Goal: Task Accomplishment & Management: Manage account settings

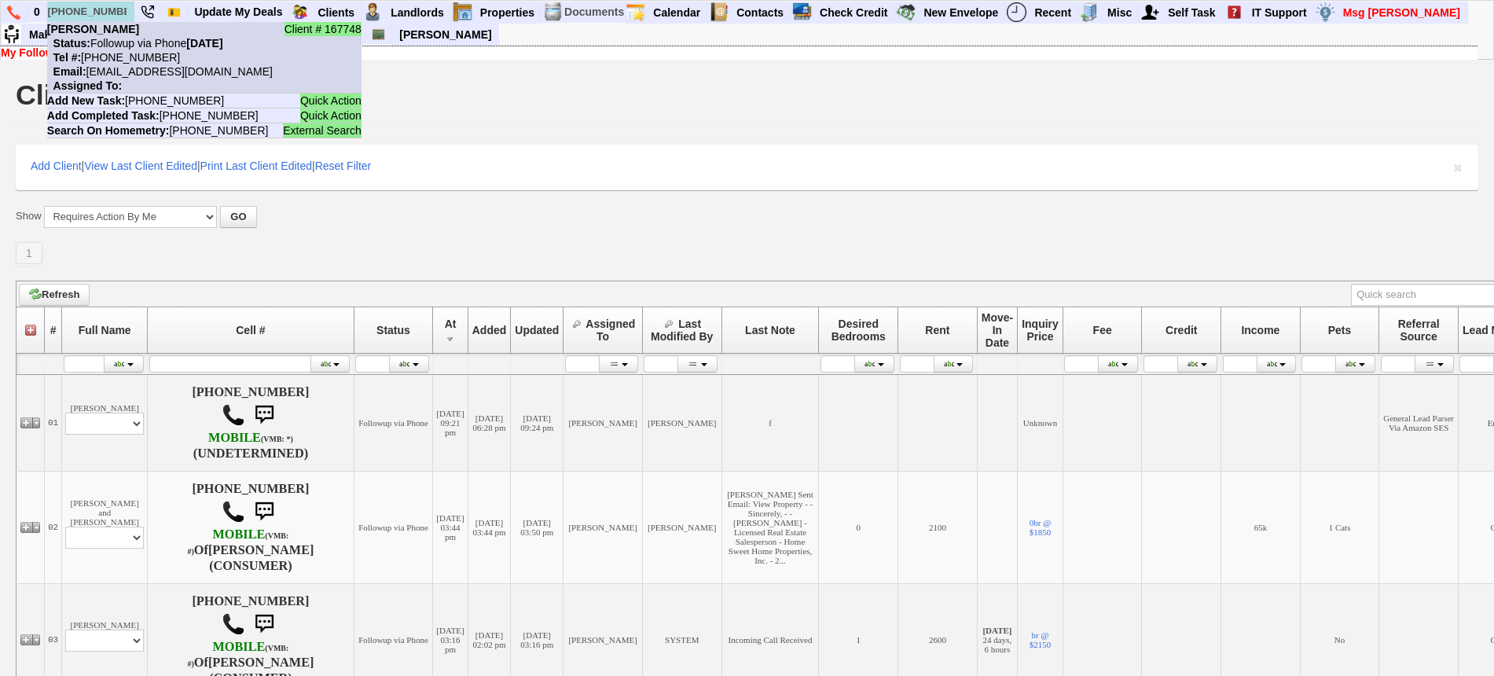
type input "347-861-4083"
click at [131, 52] on nobr "Tel #: 347-861-4083" at bounding box center [113, 57] width 133 height 13
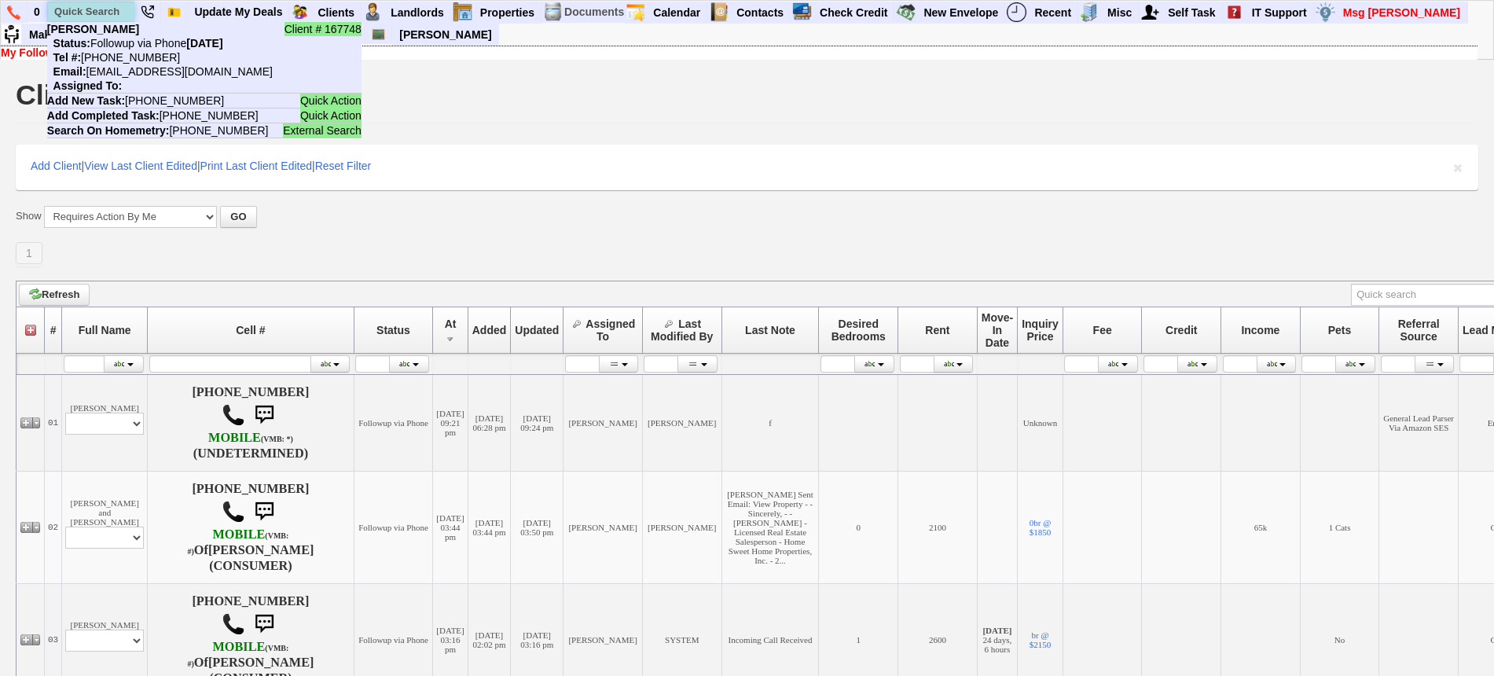
click at [104, 2] on input "text" at bounding box center [91, 12] width 86 height 20
paste input "646-597-3025"
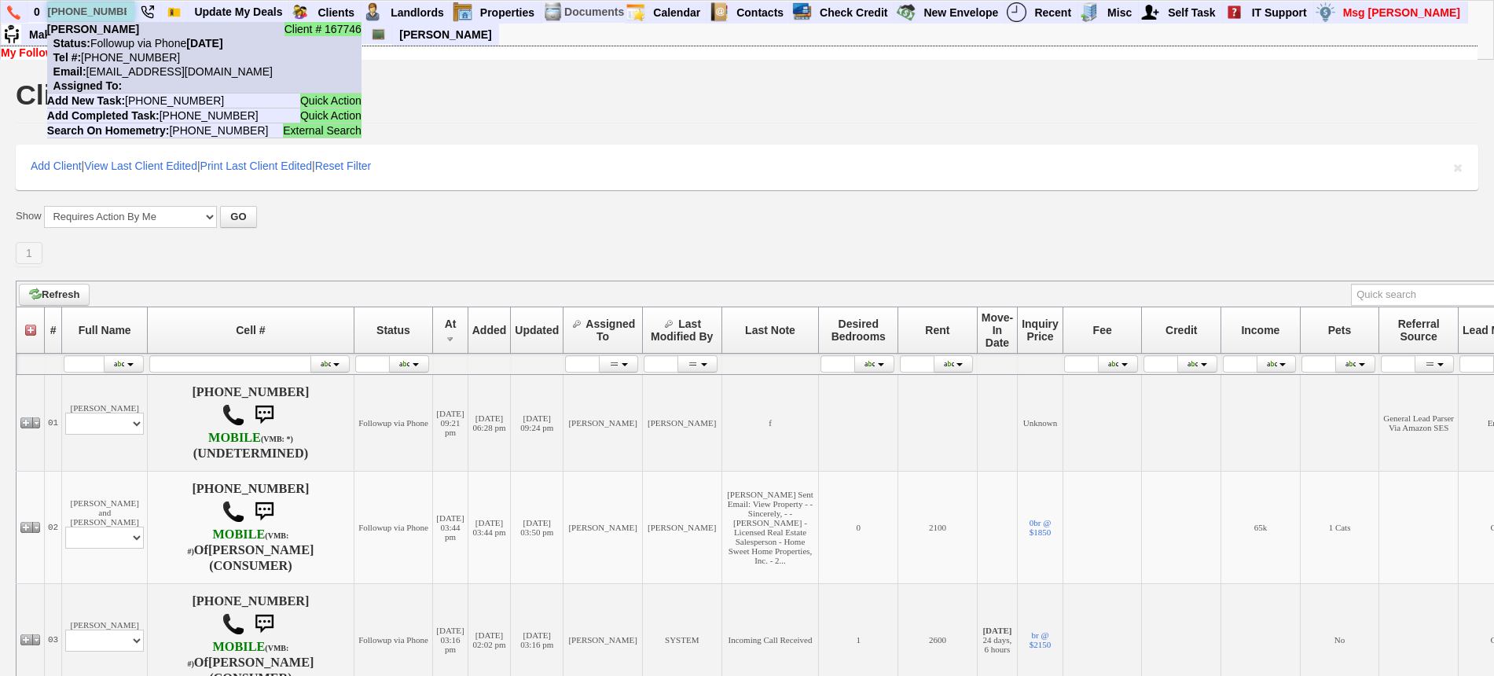
type input "[PHONE_NUMBER]"
click at [138, 49] on nobr "Status: Followup via Phone Saturday, September 6th, 2025" at bounding box center [135, 43] width 176 height 13
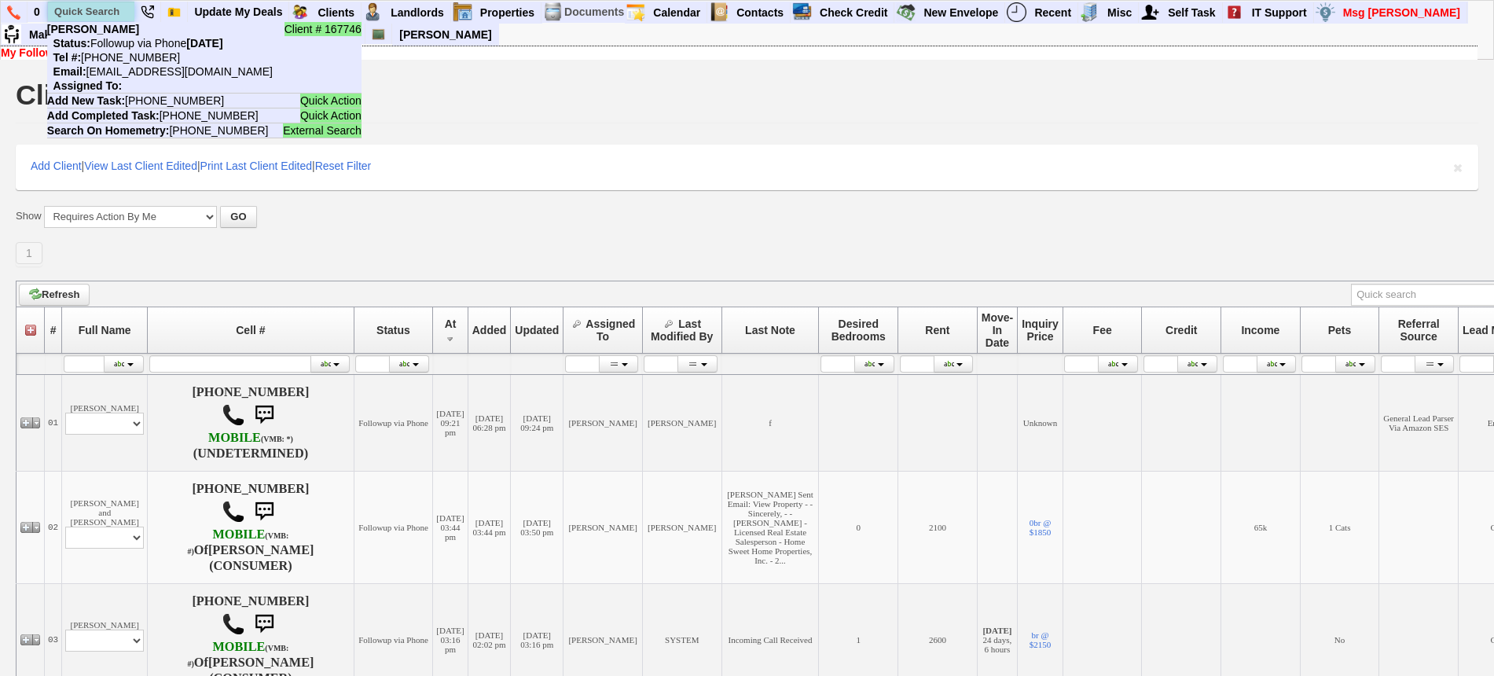
click at [111, 10] on input "text" at bounding box center [91, 12] width 86 height 20
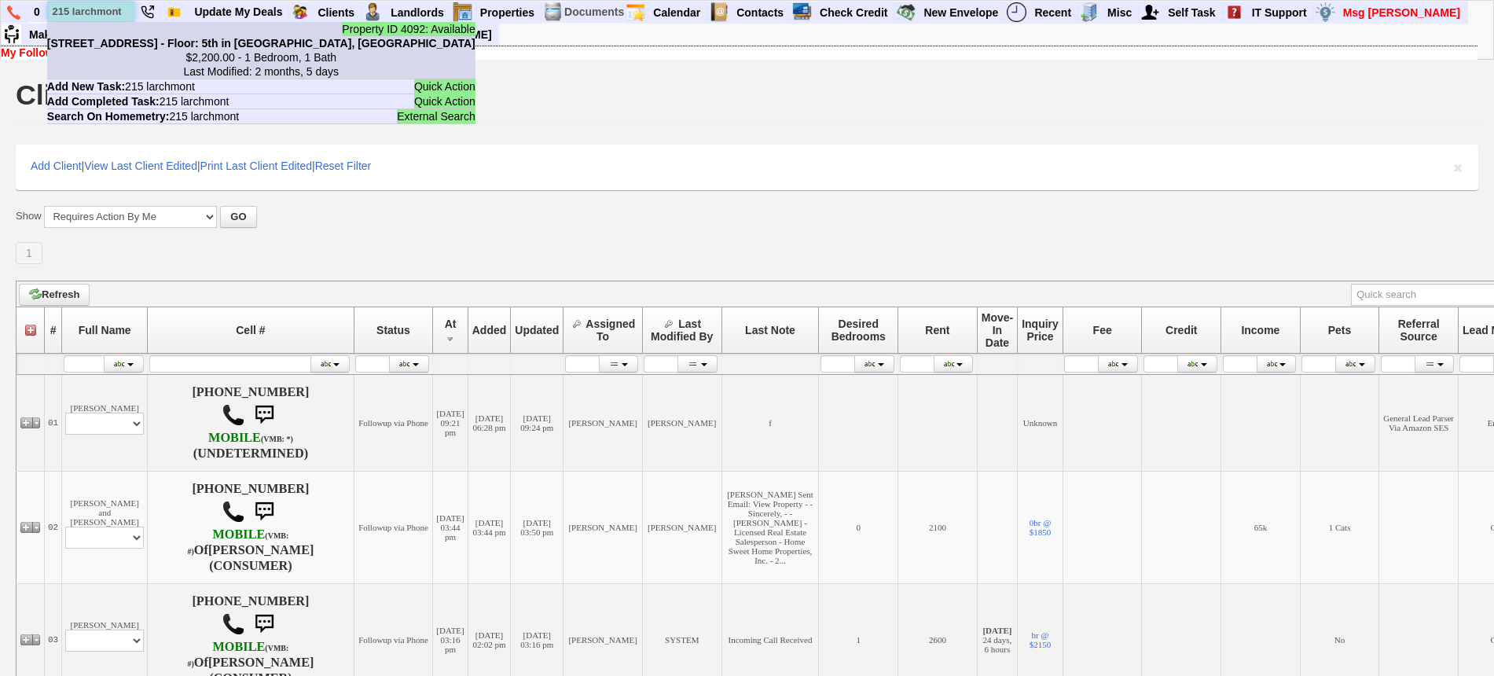
type input "215 larchmont"
click at [135, 42] on b "215 Larchmont Acres - Unit #5B - Floor: 5th in Larchmont, NY" at bounding box center [261, 43] width 428 height 13
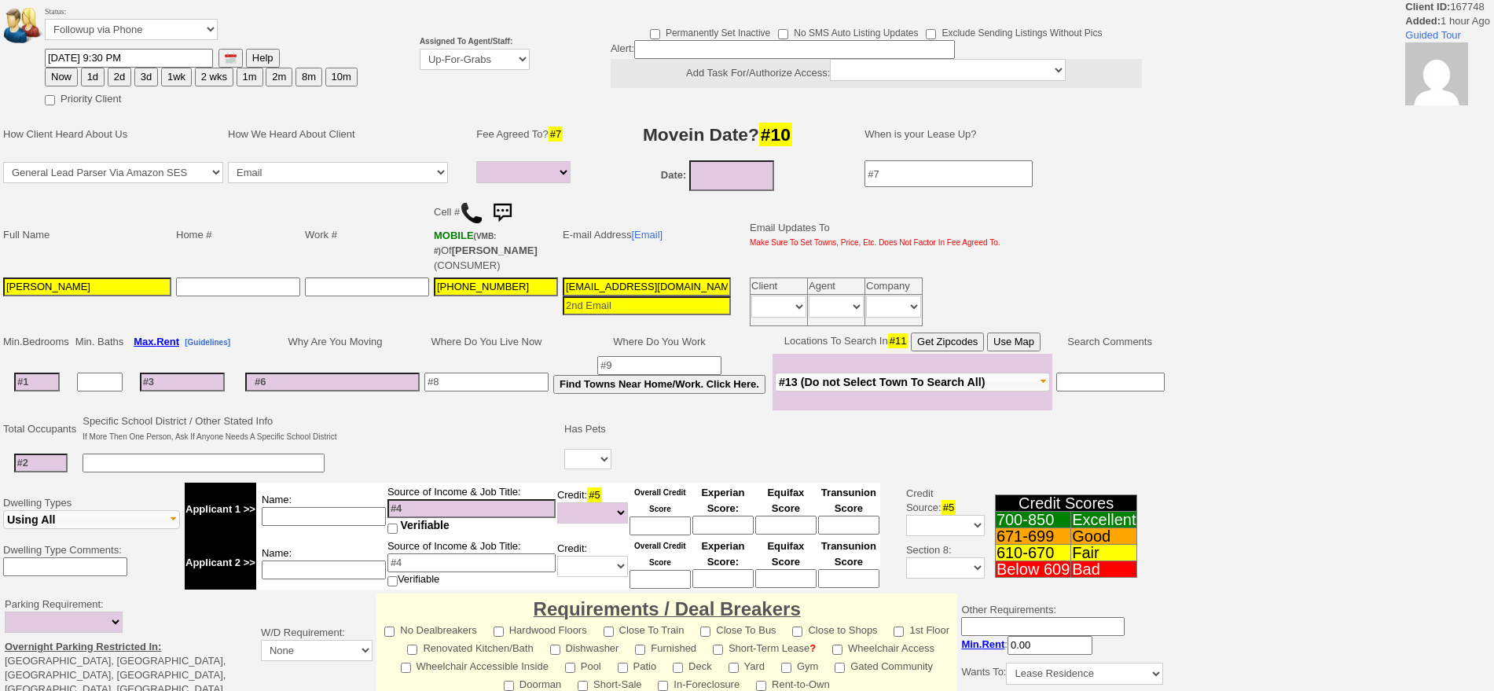
select select
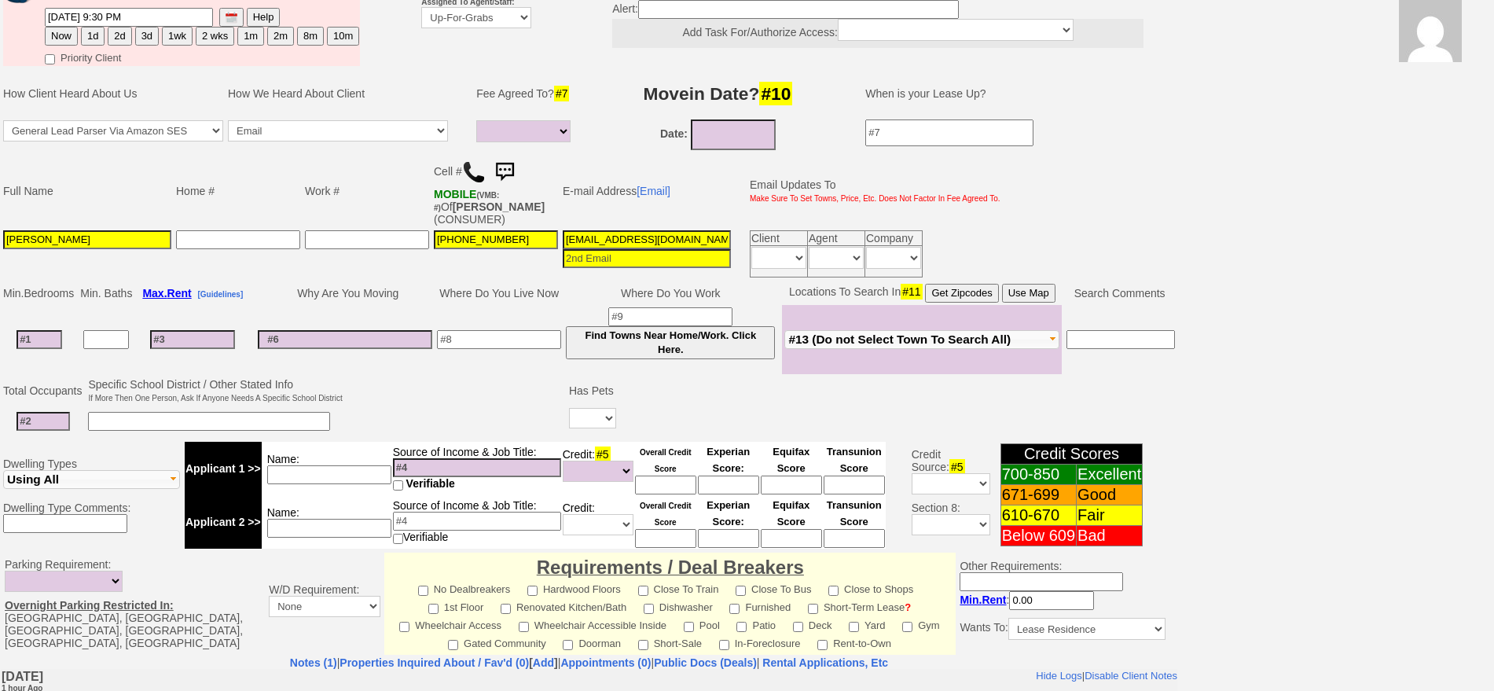
scroll to position [72, 0]
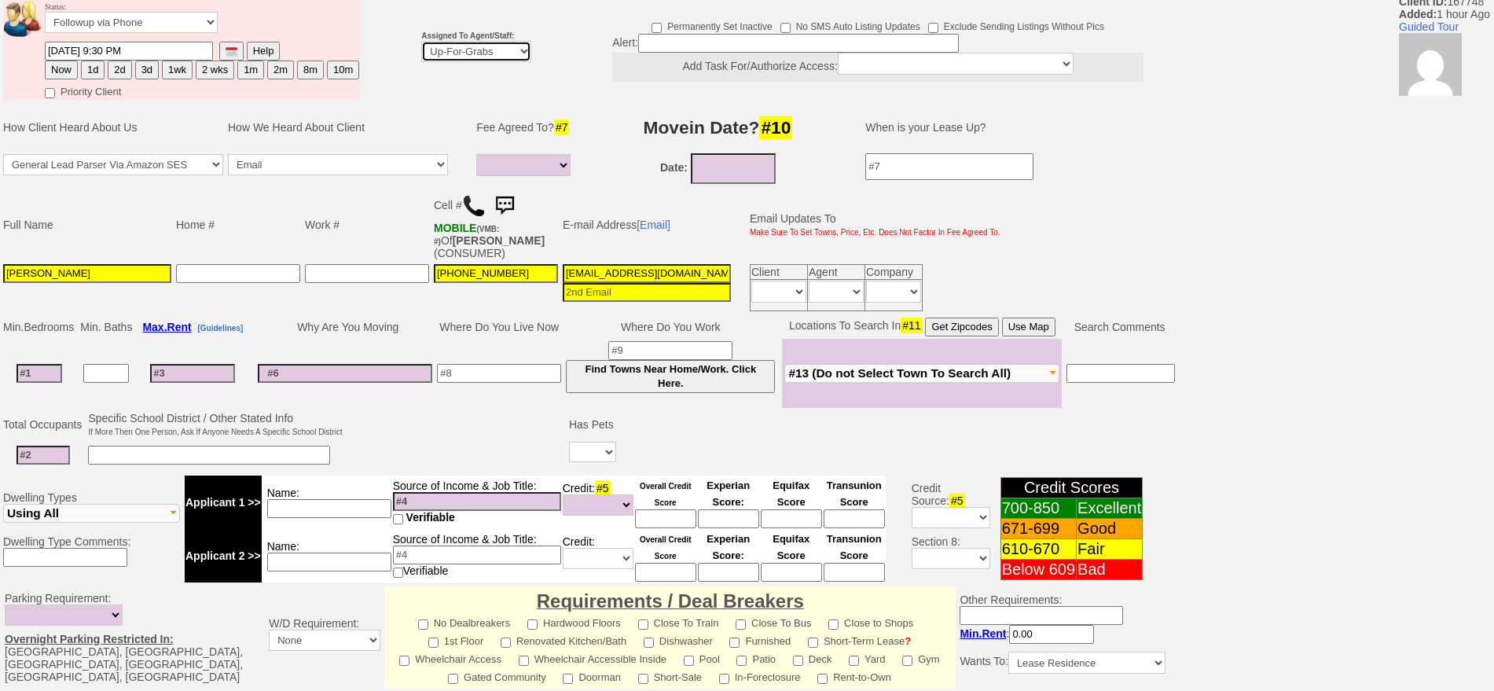
click at [476, 57] on select "Up-For-Grabs ***** STAFF ***** Bob Bruno 914-419-3579 Cristy Liberto 914-486-10…" at bounding box center [476, 51] width 110 height 21
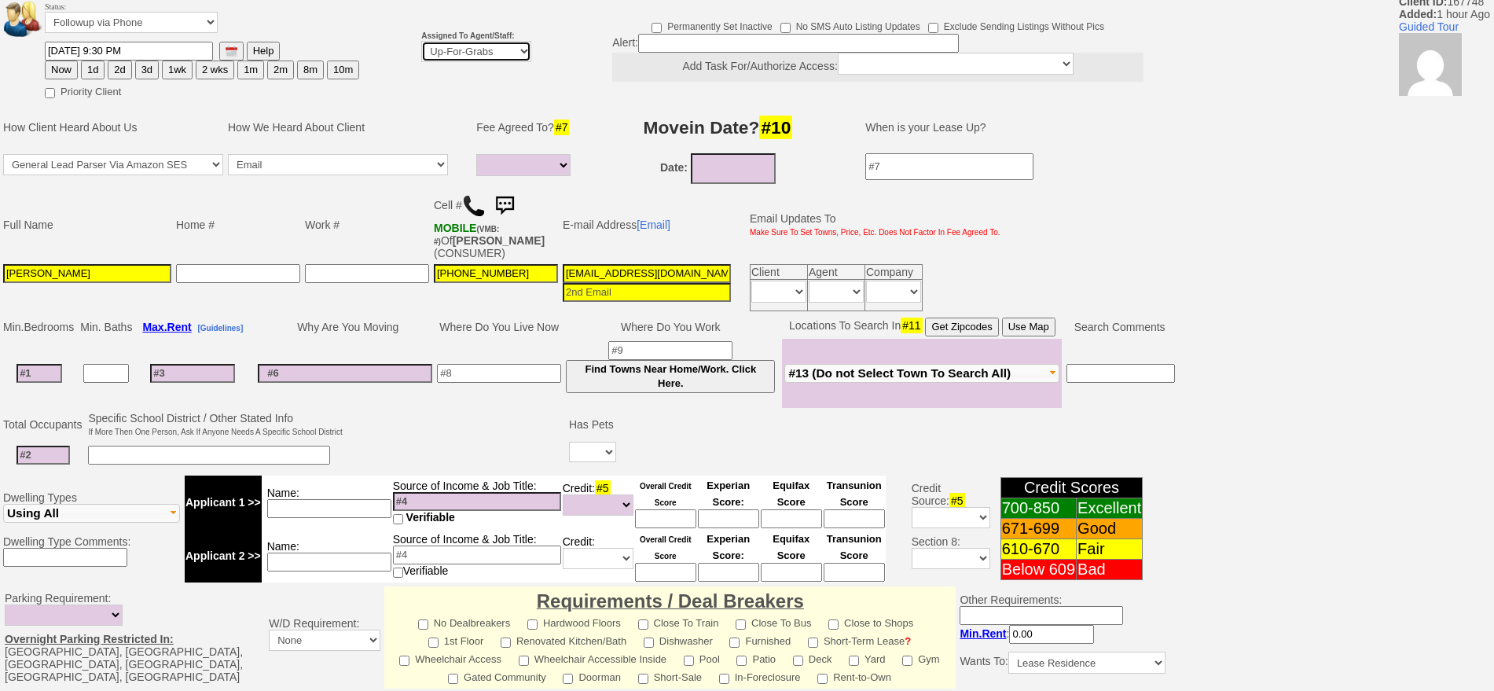
select select "148"
click at [421, 41] on select "Up-For-Grabs ***** STAFF ***** [PERSON_NAME] [PHONE_NUMBER] [PERSON_NAME] [PHON…" at bounding box center [476, 51] width 110 height 21
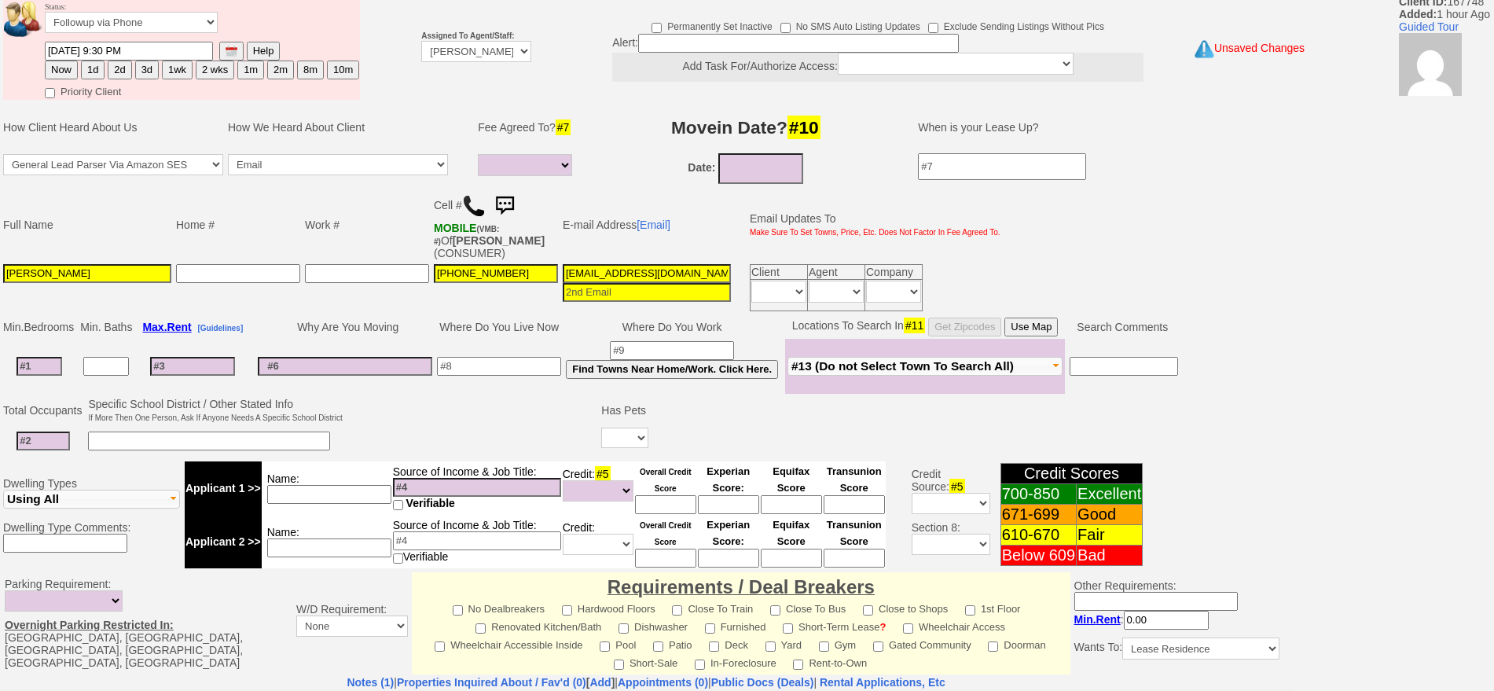
click at [94, 61] on button "1d" at bounding box center [93, 70] width 24 height 19
type input "09/07/2025 10:31 PM"
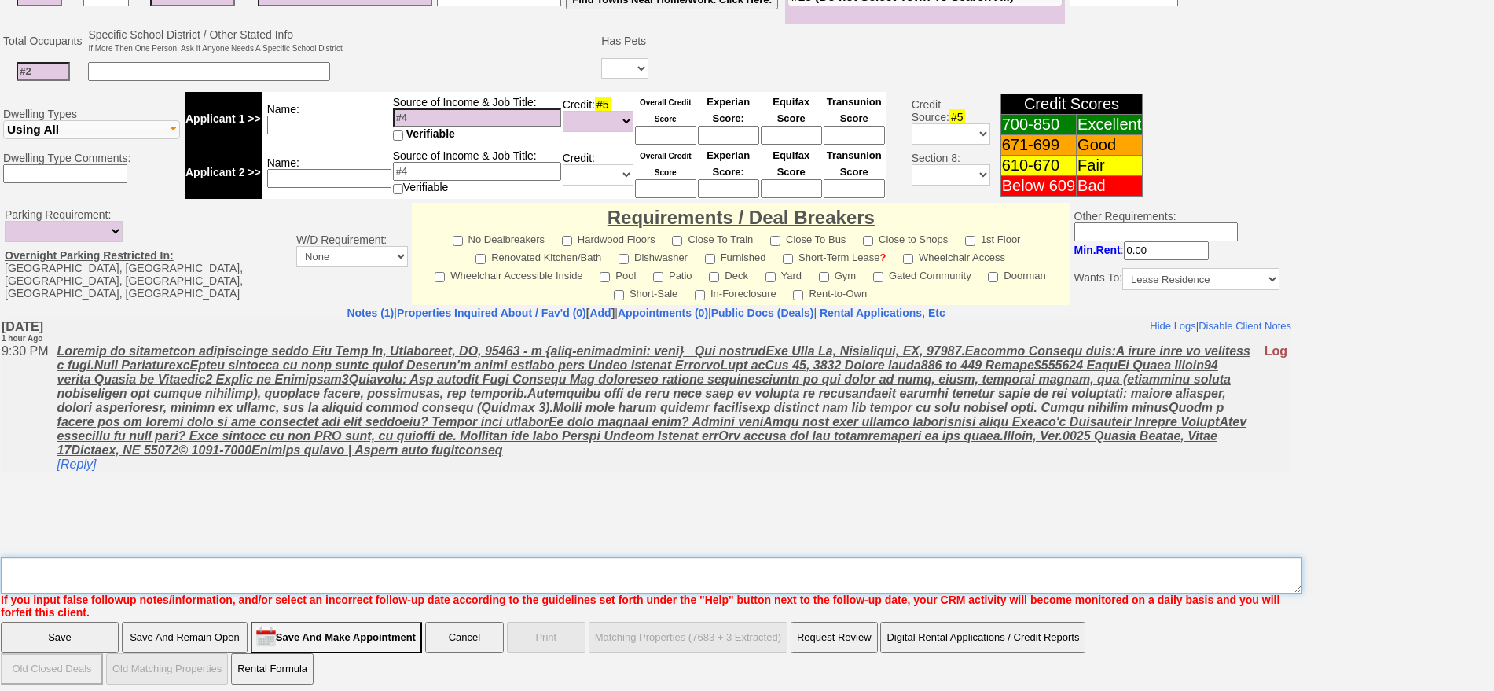
click at [855, 566] on textarea "Insert New Note Here" at bounding box center [652, 575] width 1302 height 36
type textarea "f"
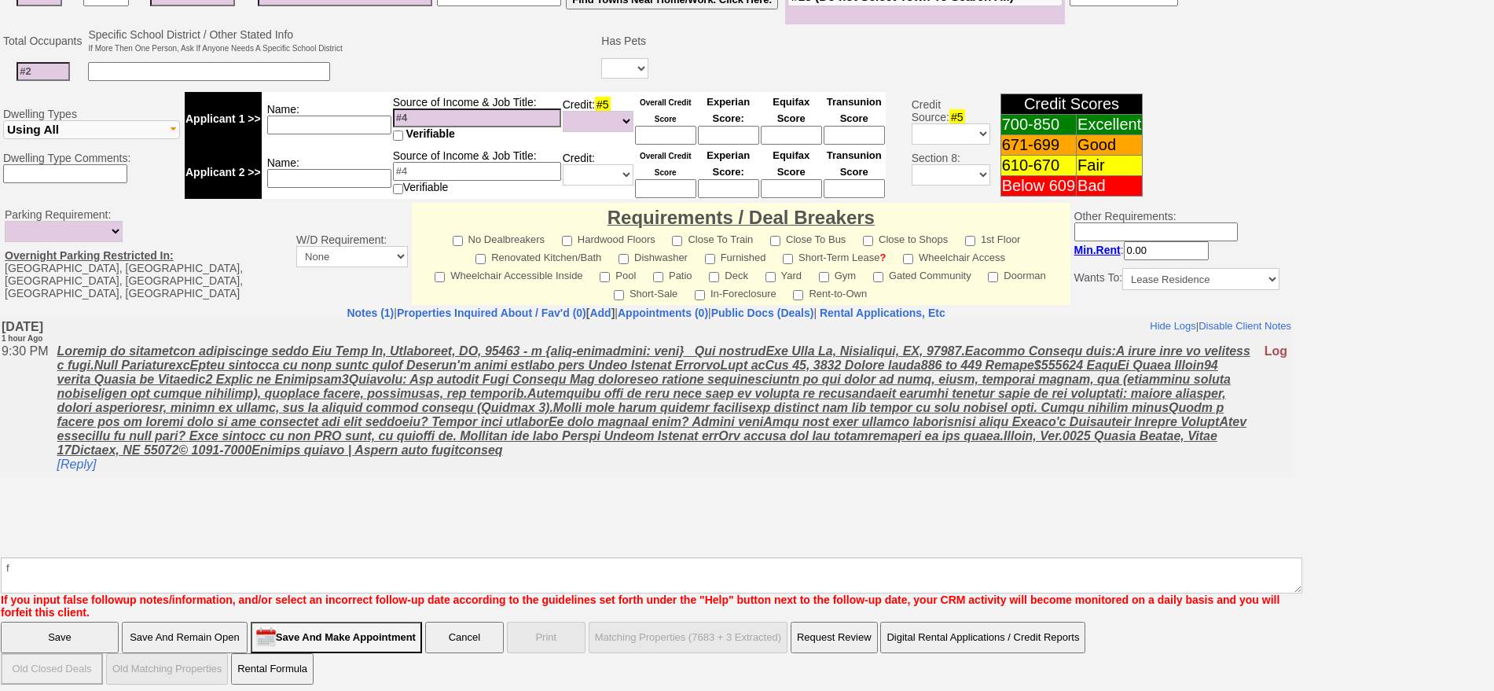
click input "Save" at bounding box center [60, 637] width 118 height 31
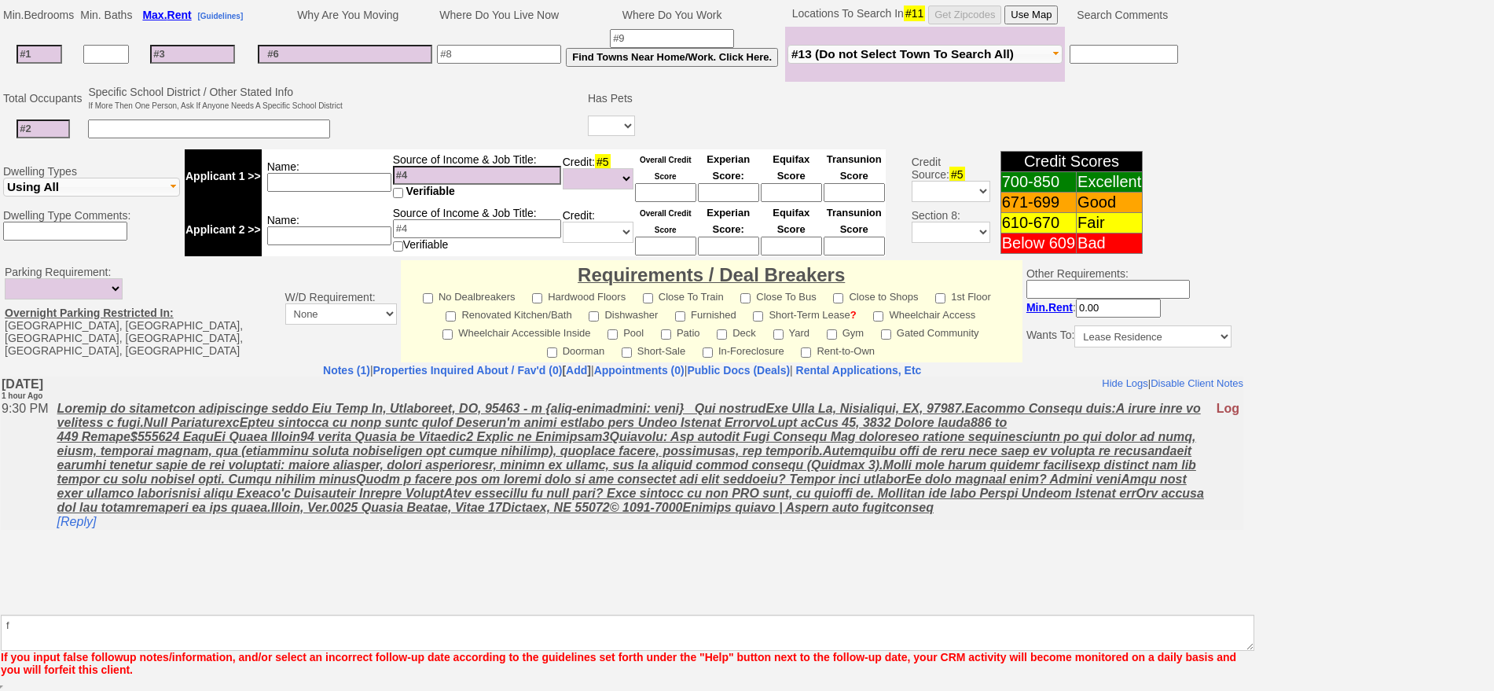
scroll to position [384, 0]
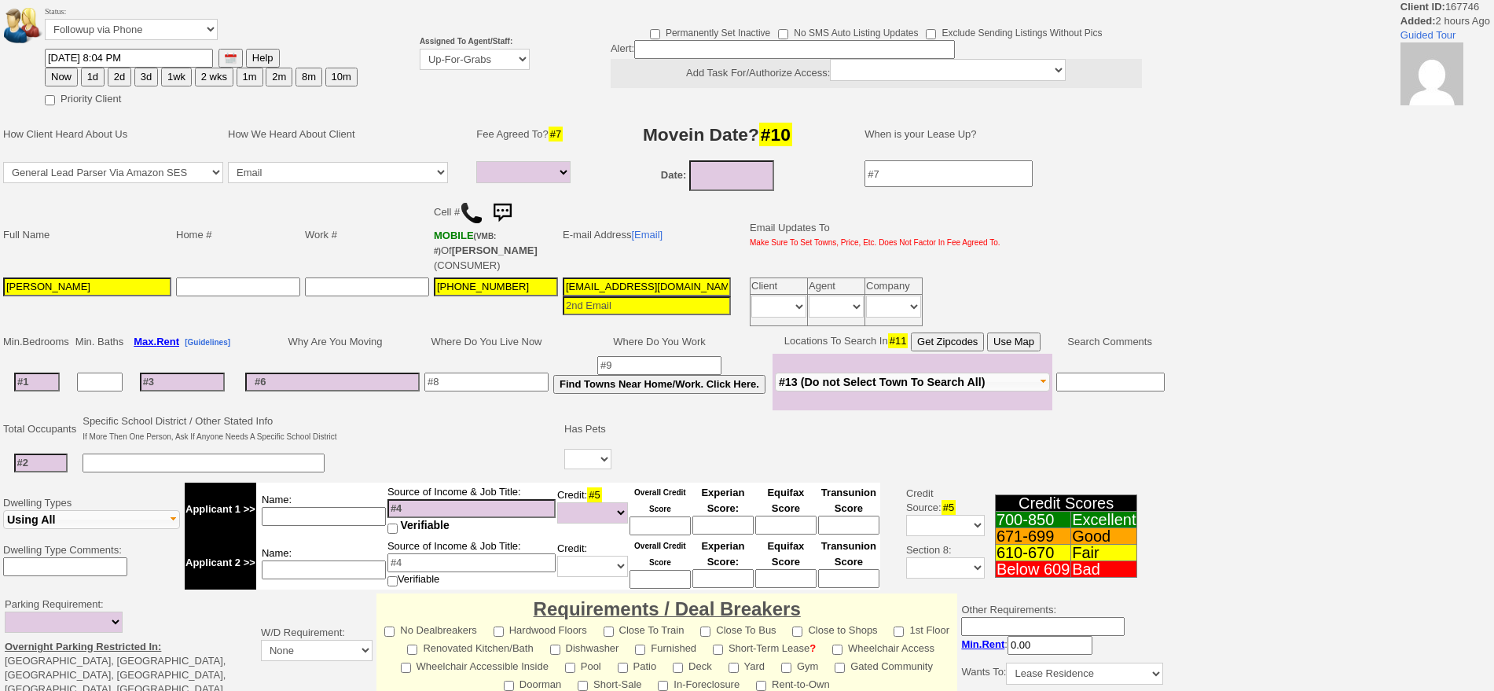
select select
click at [486, 72] on td "Assigned To Agent/Staff: Up-For-Grabs ***** STAFF ***** Bob Bruno 914-419-3579 …" at bounding box center [474, 55] width 115 height 108
click at [483, 62] on select "Up-For-Grabs ***** STAFF ***** [PERSON_NAME] [PHONE_NUMBER] [PERSON_NAME] [PHON…" at bounding box center [475, 59] width 110 height 21
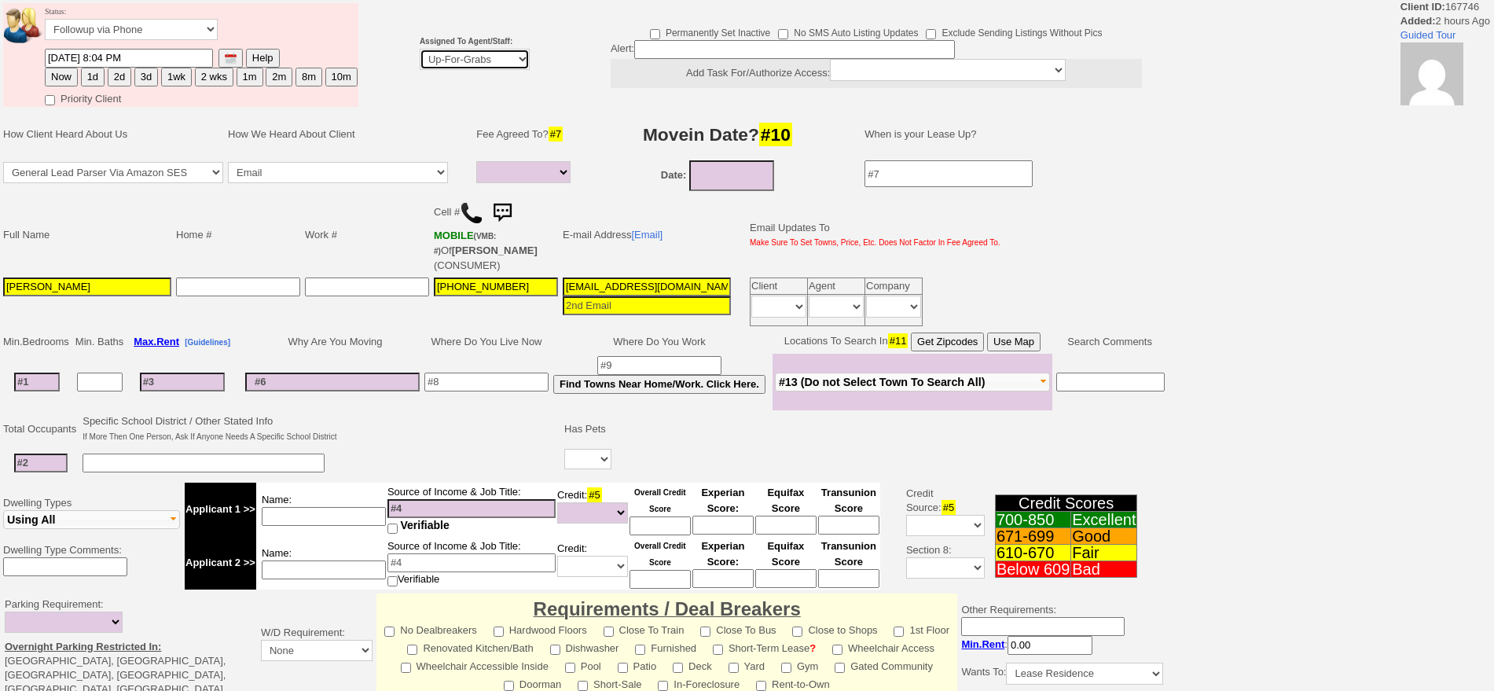
select select "148"
click at [420, 49] on select "Up-For-Grabs ***** STAFF ***** [PERSON_NAME] [PHONE_NUMBER] [PERSON_NAME] [PHON…" at bounding box center [475, 59] width 110 height 21
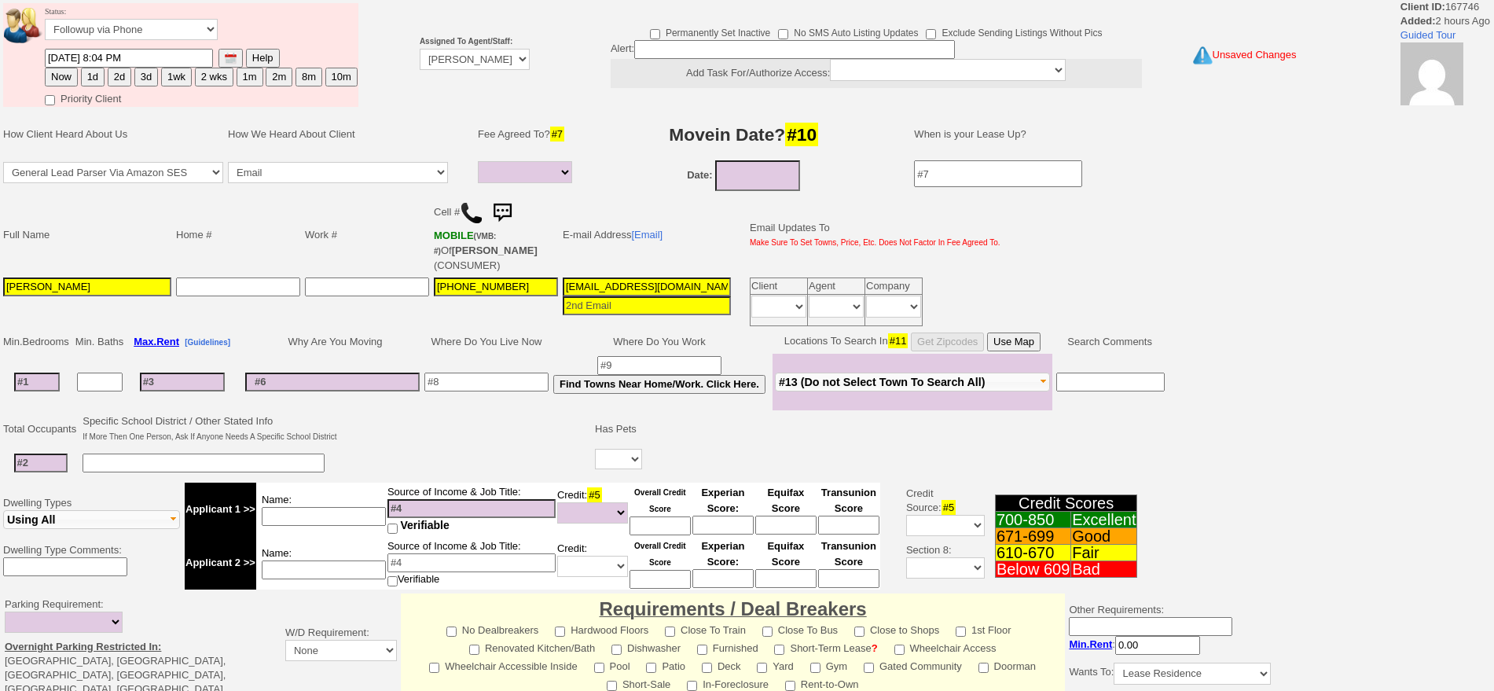
click at [109, 86] on button "2d" at bounding box center [120, 77] width 24 height 19
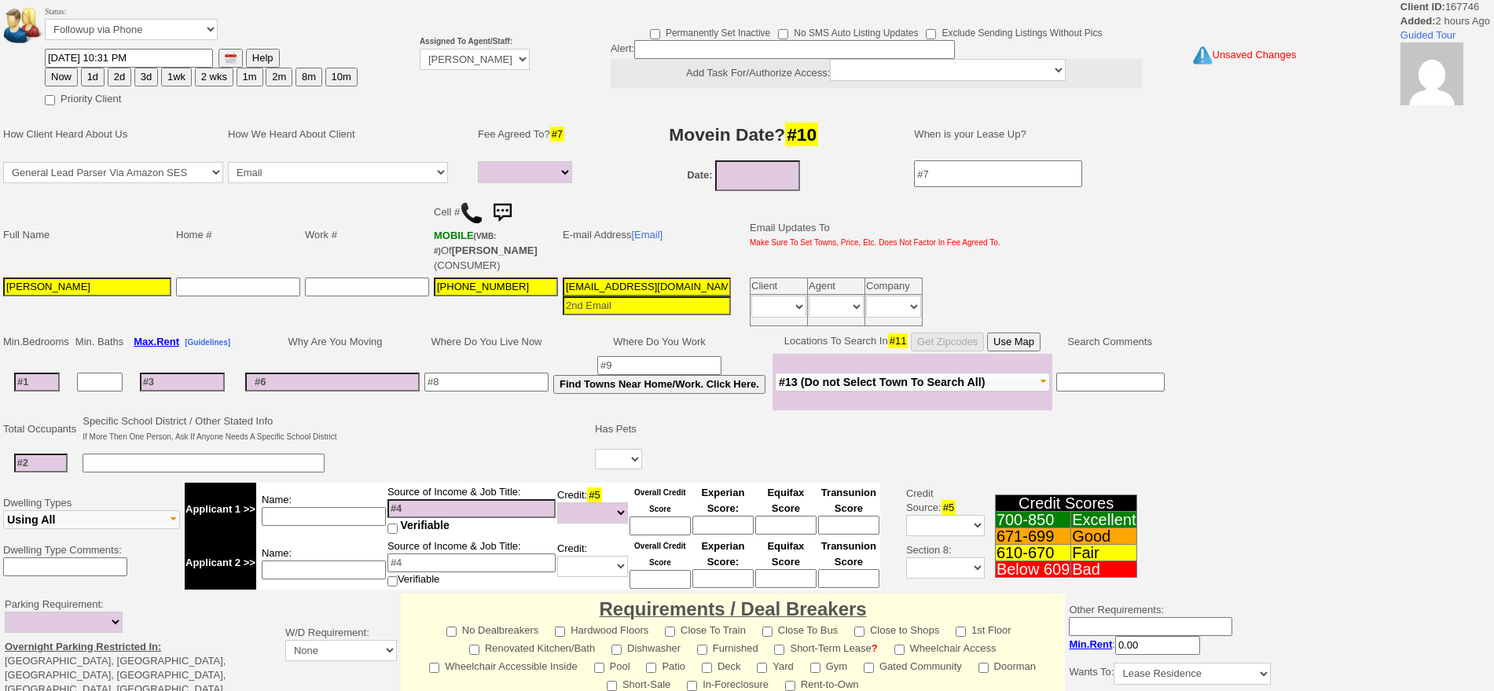
click at [99, 78] on button "1d" at bounding box center [93, 77] width 24 height 19
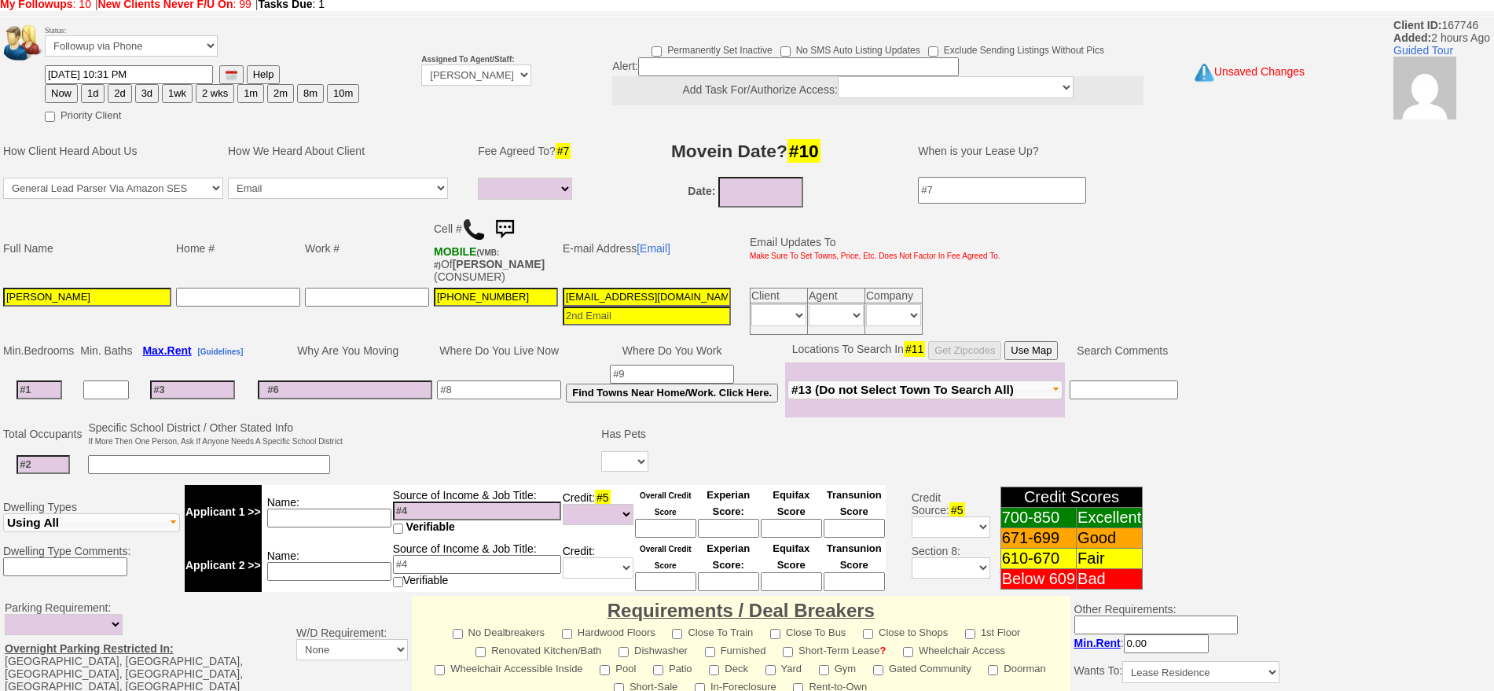
click at [119, 93] on button "2d" at bounding box center [120, 93] width 24 height 19
type input "09/08/2025 10:31 PM"
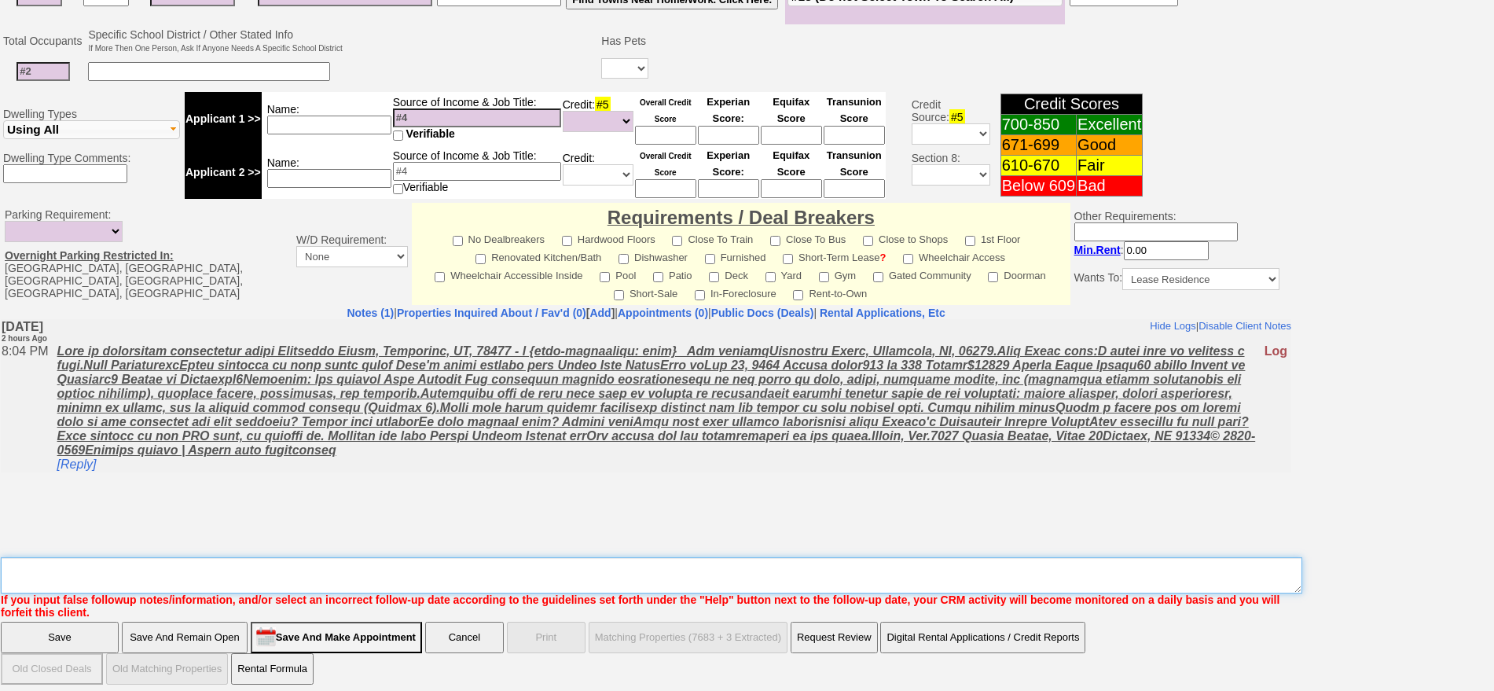
click at [381, 575] on textarea "Insert New Note Here" at bounding box center [652, 575] width 1302 height 36
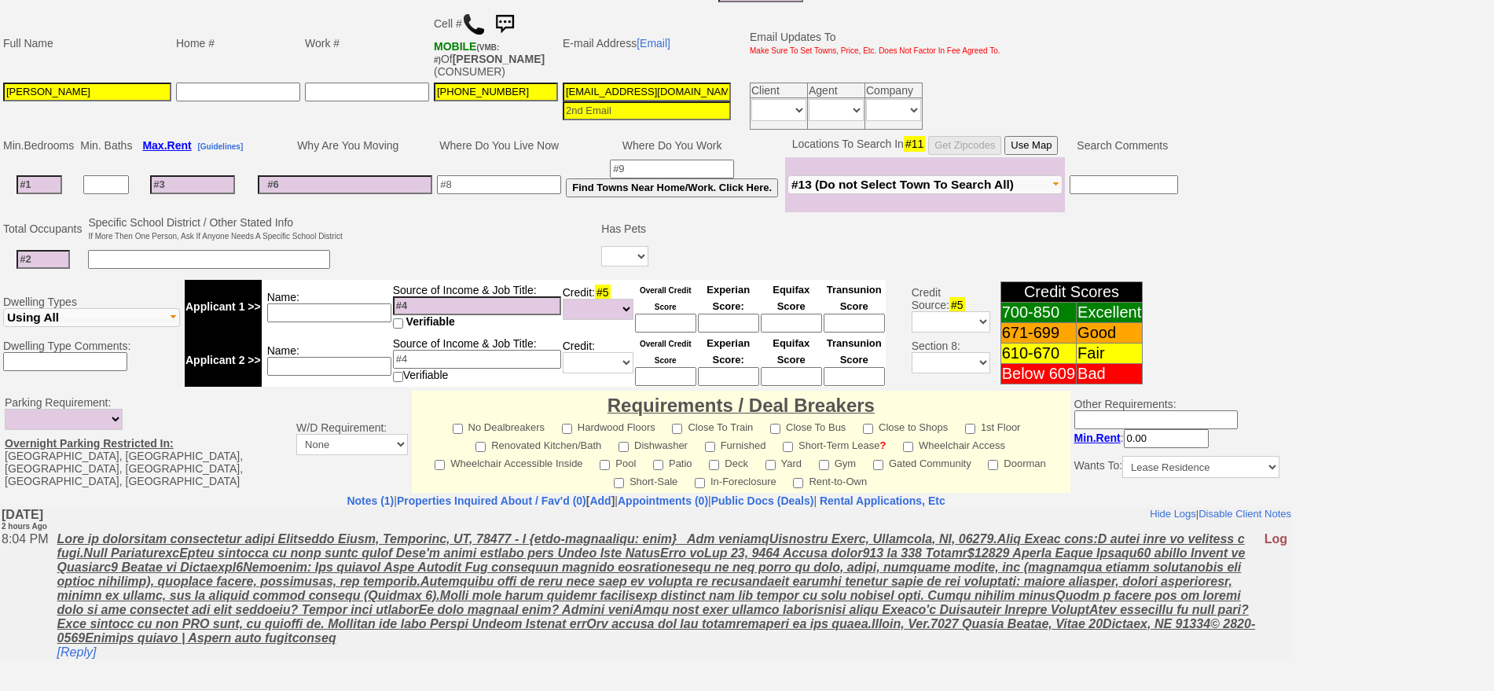
scroll to position [48, 0]
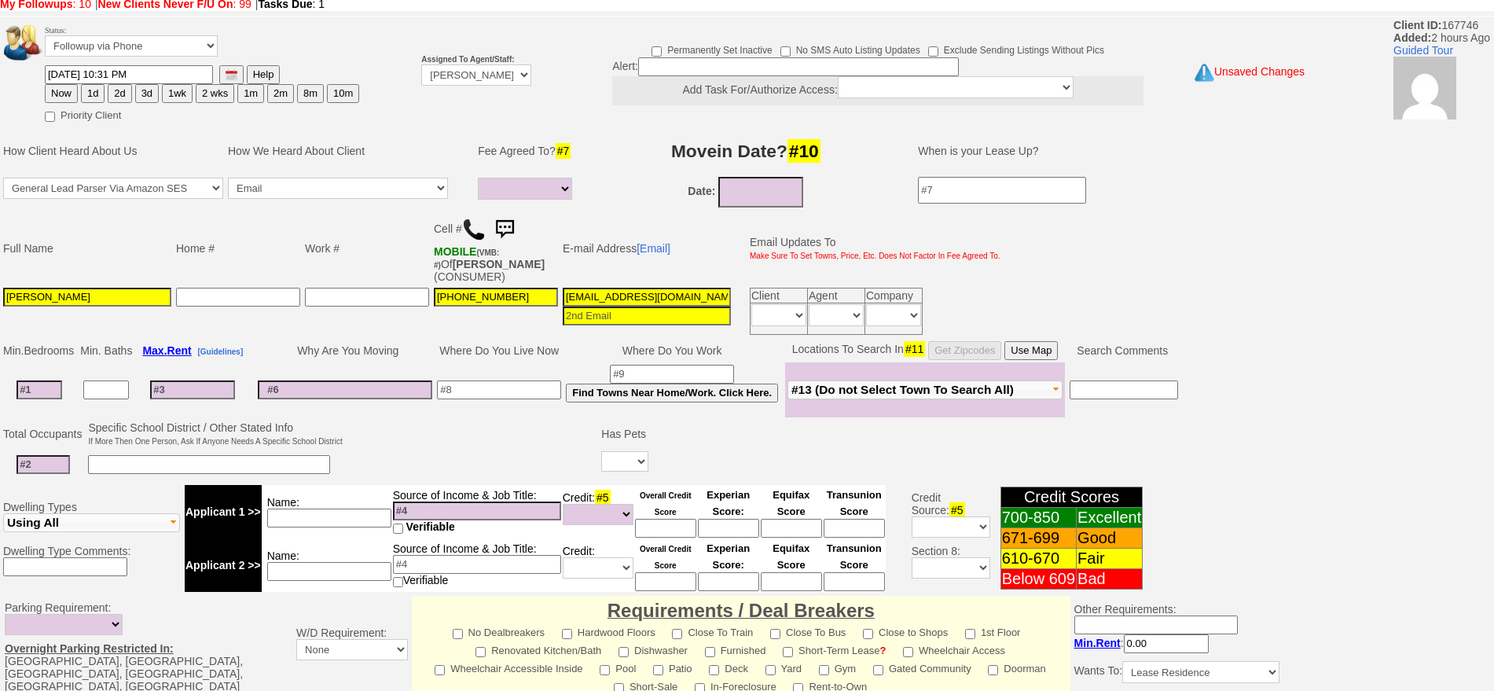
type textarea "1 bdrm ld"
click at [119, 92] on button "2d" at bounding box center [120, 93] width 24 height 19
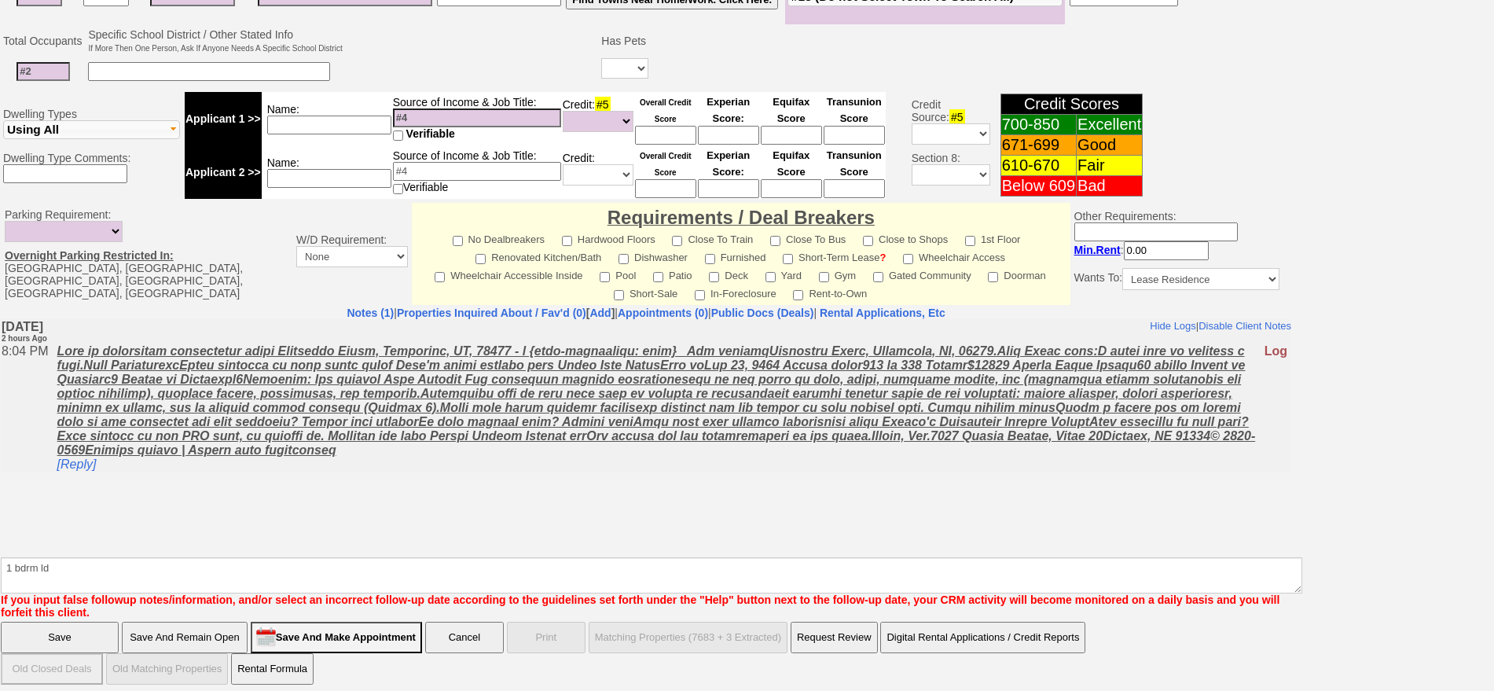
drag, startPoint x: 1509, startPoint y: 288, endPoint x: 82, endPoint y: 630, distance: 1467.3
click at [81, 630] on tbody "Status: Followup via Phone Followup via Email Followup When Section 8 Property …" at bounding box center [646, 156] width 1292 height 1060
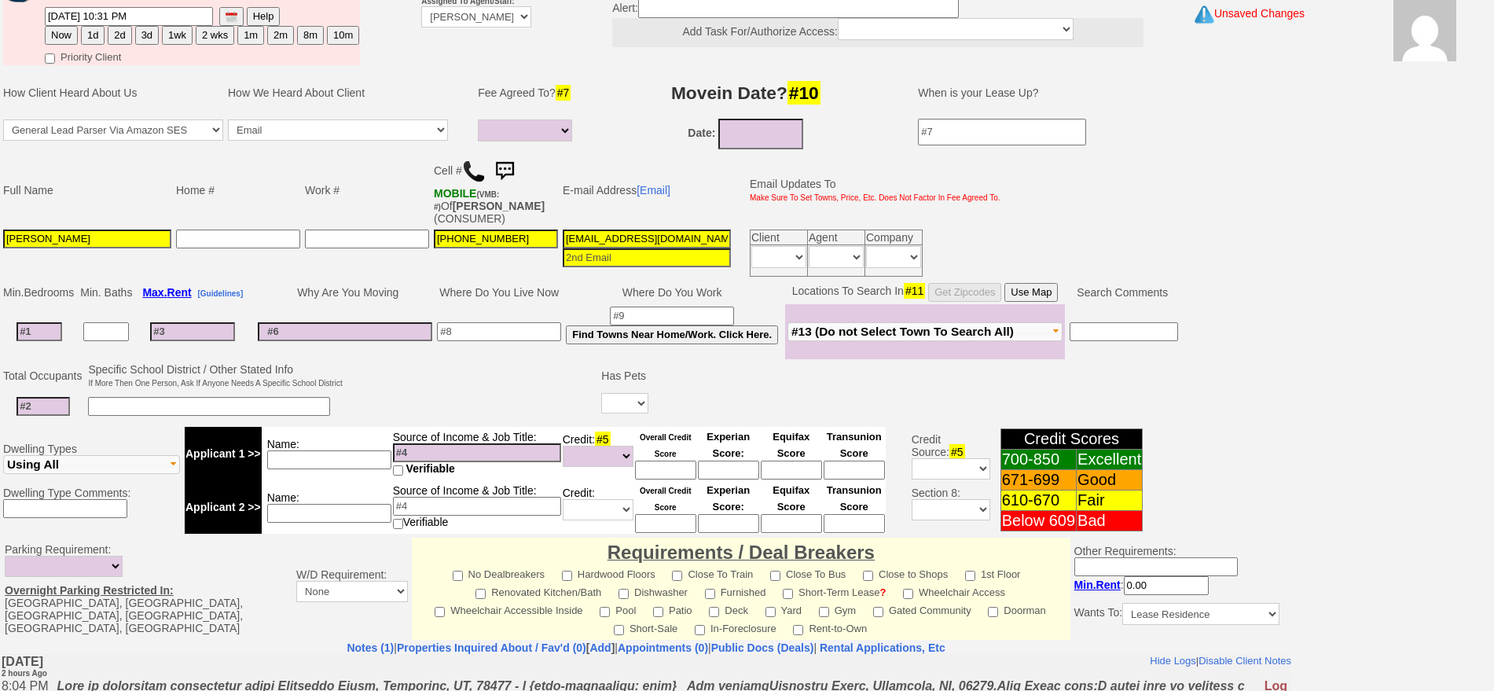
scroll to position [98, 0]
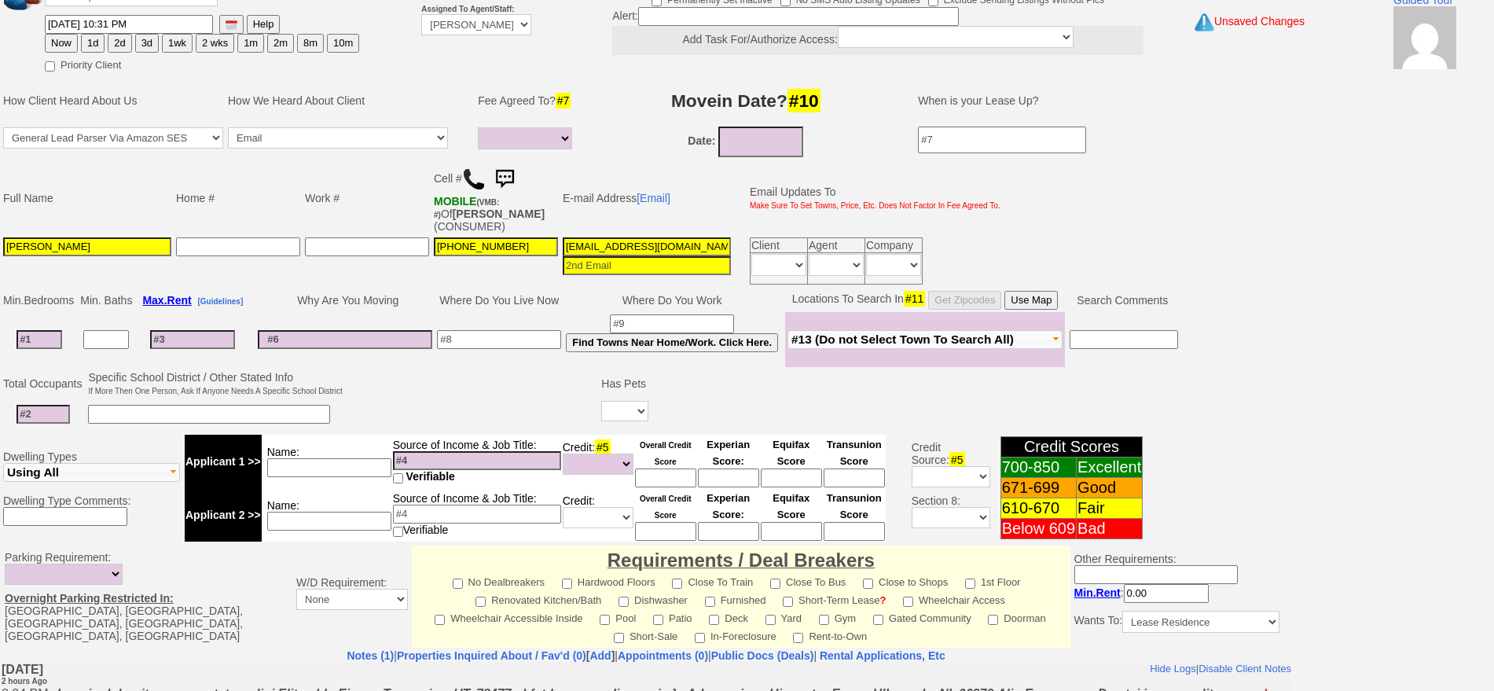
click at [127, 39] on button "2d" at bounding box center [120, 43] width 24 height 19
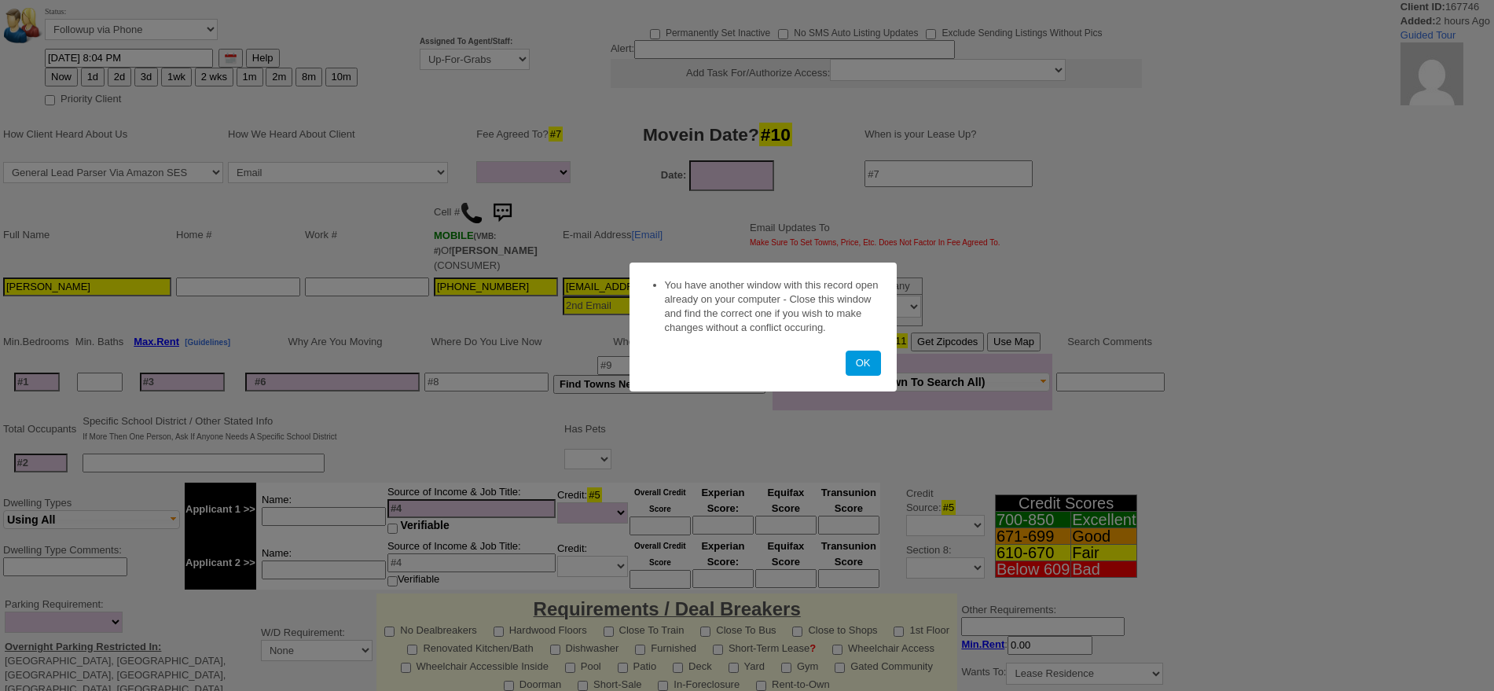
select select
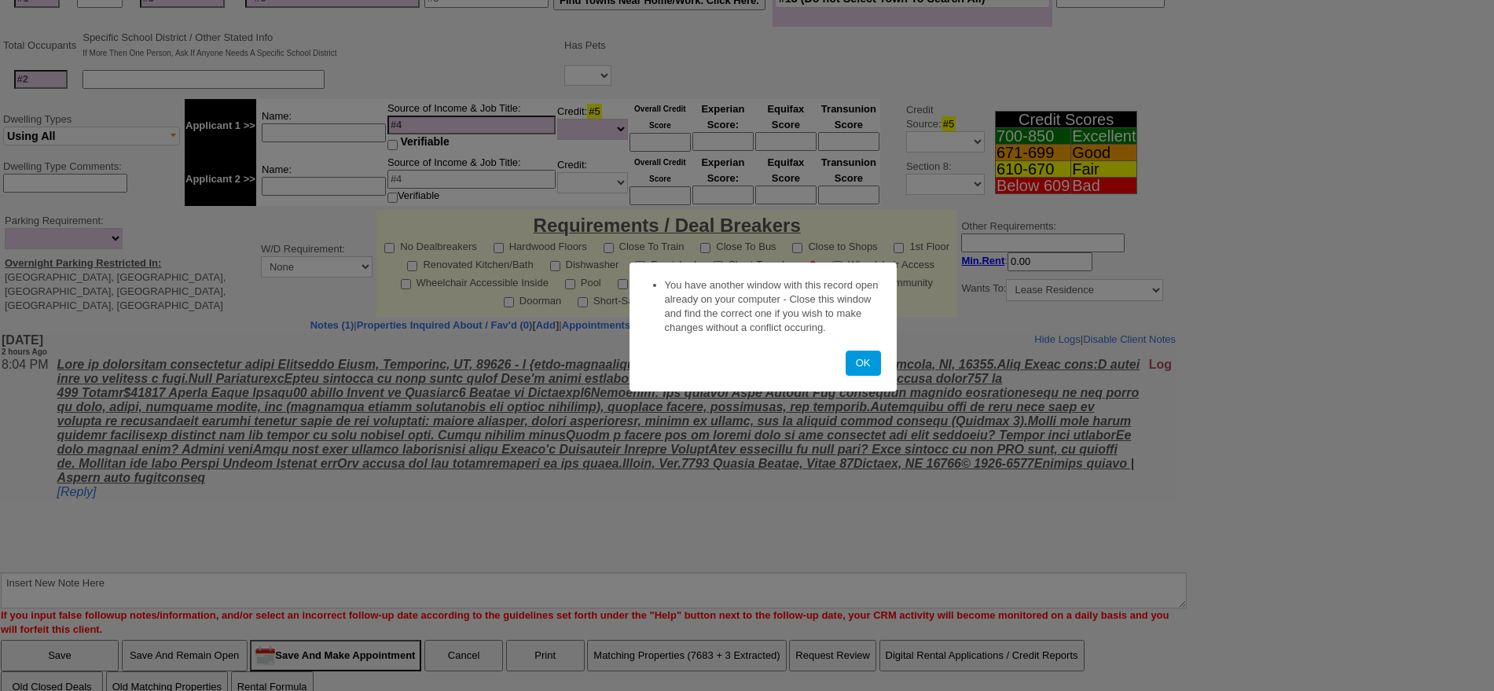
click at [846, 351] on button "OK" at bounding box center [863, 363] width 35 height 25
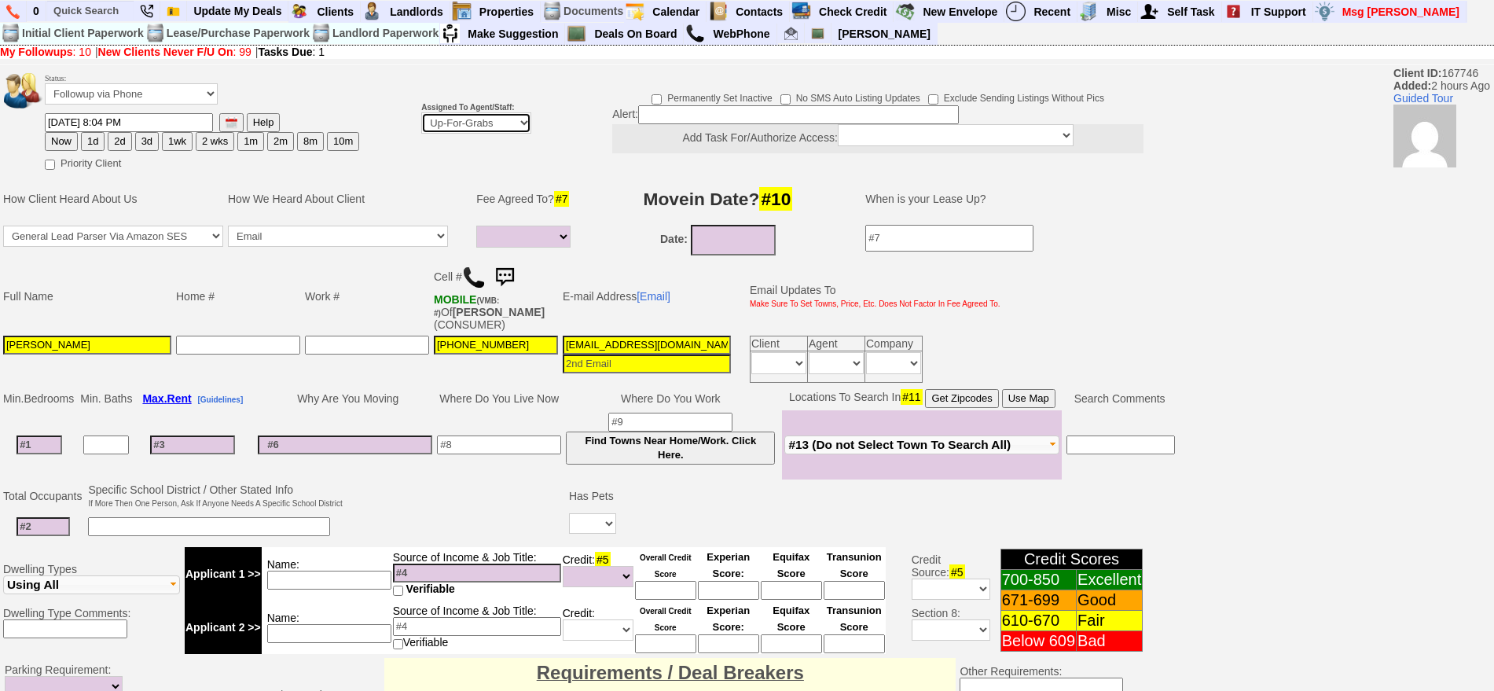
click at [489, 119] on select "Up-For-Grabs ***** STAFF ***** Bob Bruno 914-419-3579 Cristy Liberto 914-486-10…" at bounding box center [476, 122] width 110 height 21
select select "148"
click at [421, 112] on select "Up-For-Grabs ***** STAFF ***** Bob Bruno 914-419-3579 Cristy Liberto 914-486-10…" at bounding box center [476, 122] width 110 height 21
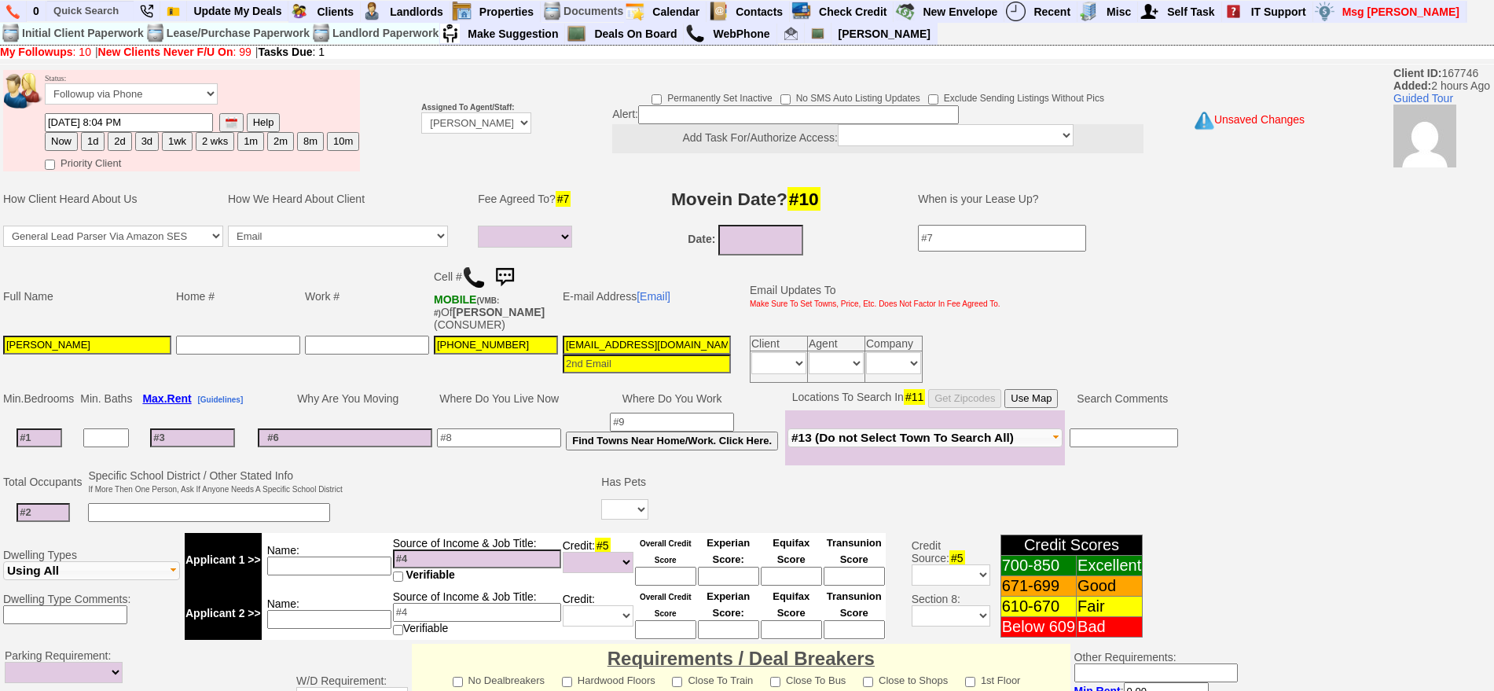
click at [110, 141] on button "2d" at bounding box center [120, 141] width 24 height 19
type input "09/08/2025 10:32 PM"
drag, startPoint x: 1509, startPoint y: 551, endPoint x: 1027, endPoint y: 616, distance: 486.2
click at [1494, 690] on html "0 Bookmark This Page Organize Update My Deals Clients Add New Client" at bounding box center [747, 569] width 1494 height 1139
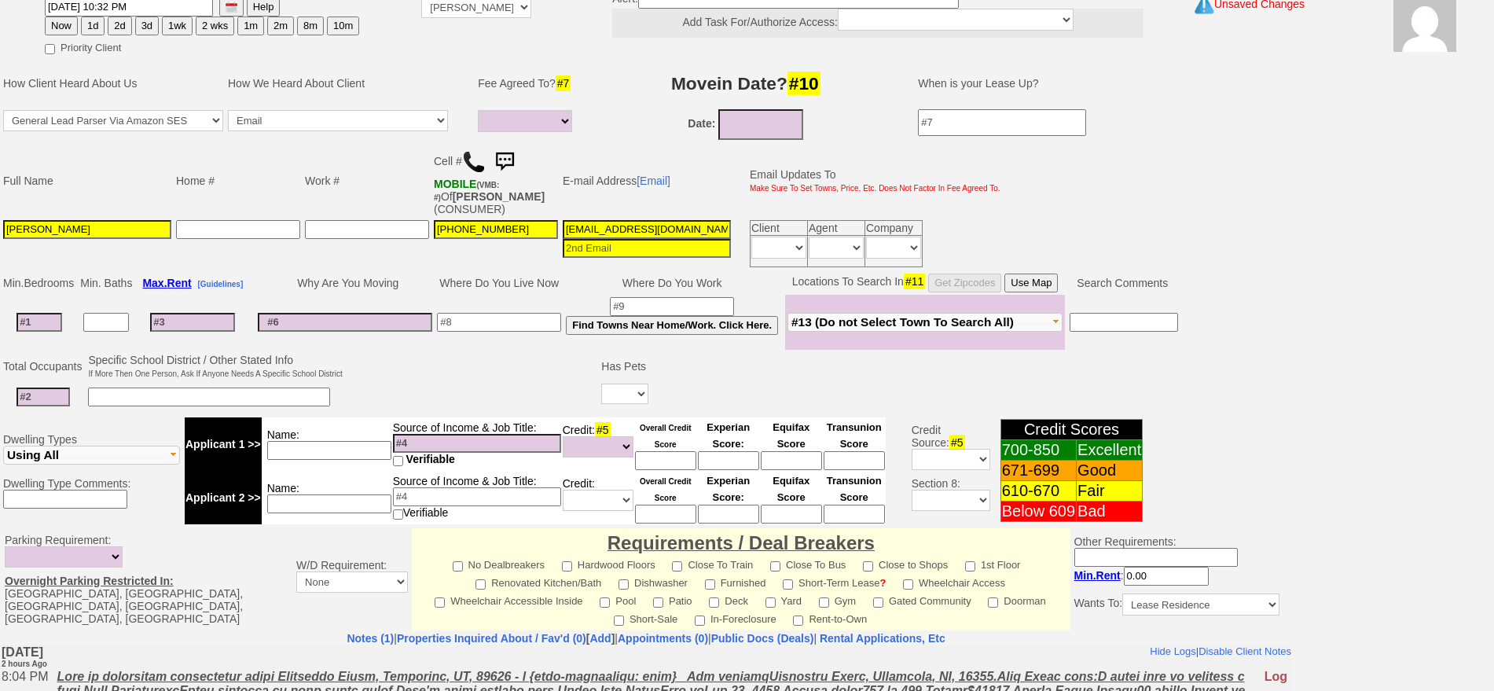
scroll to position [441, 0]
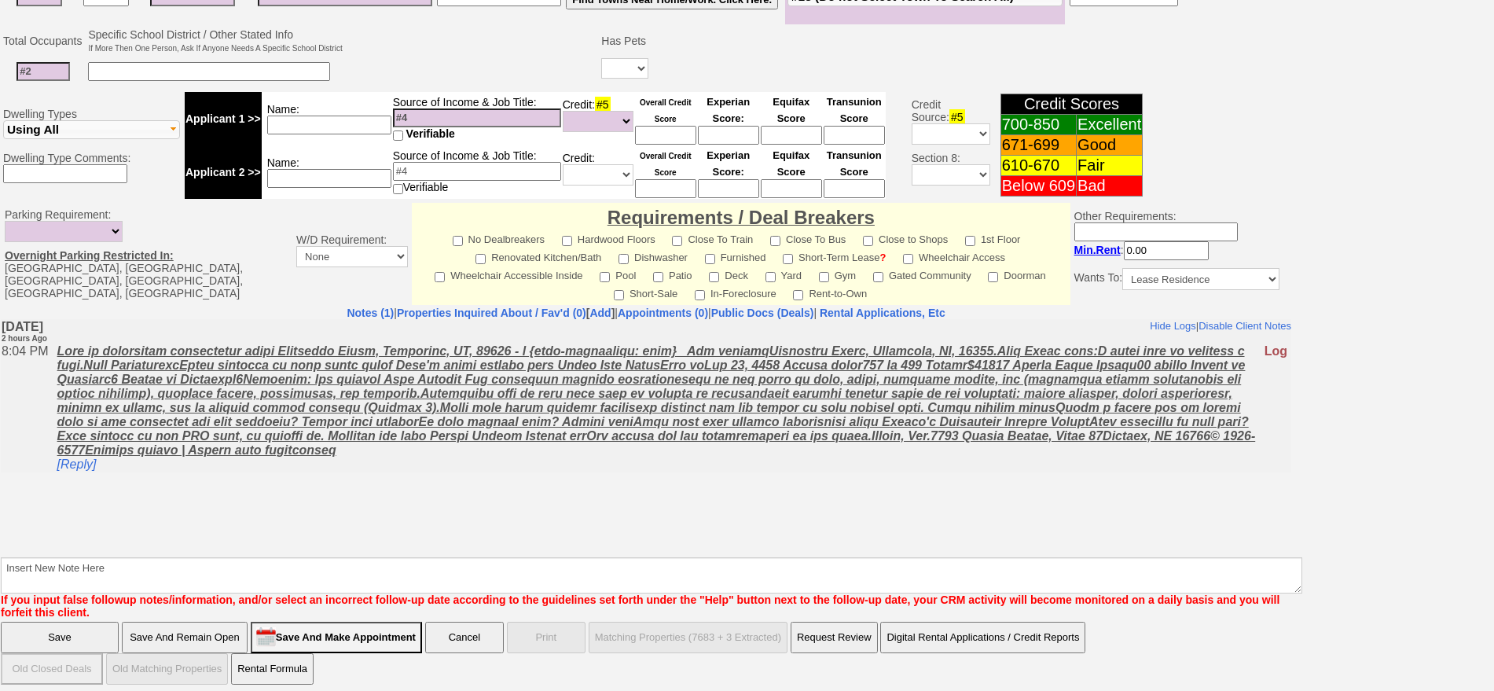
drag, startPoint x: 1472, startPoint y: 564, endPoint x: 1220, endPoint y: 607, distance: 255.3
click at [1494, 645] on html "0 Bookmark This Page Organize Update My Deals Clients Add New Client" at bounding box center [747, 128] width 1494 height 1139
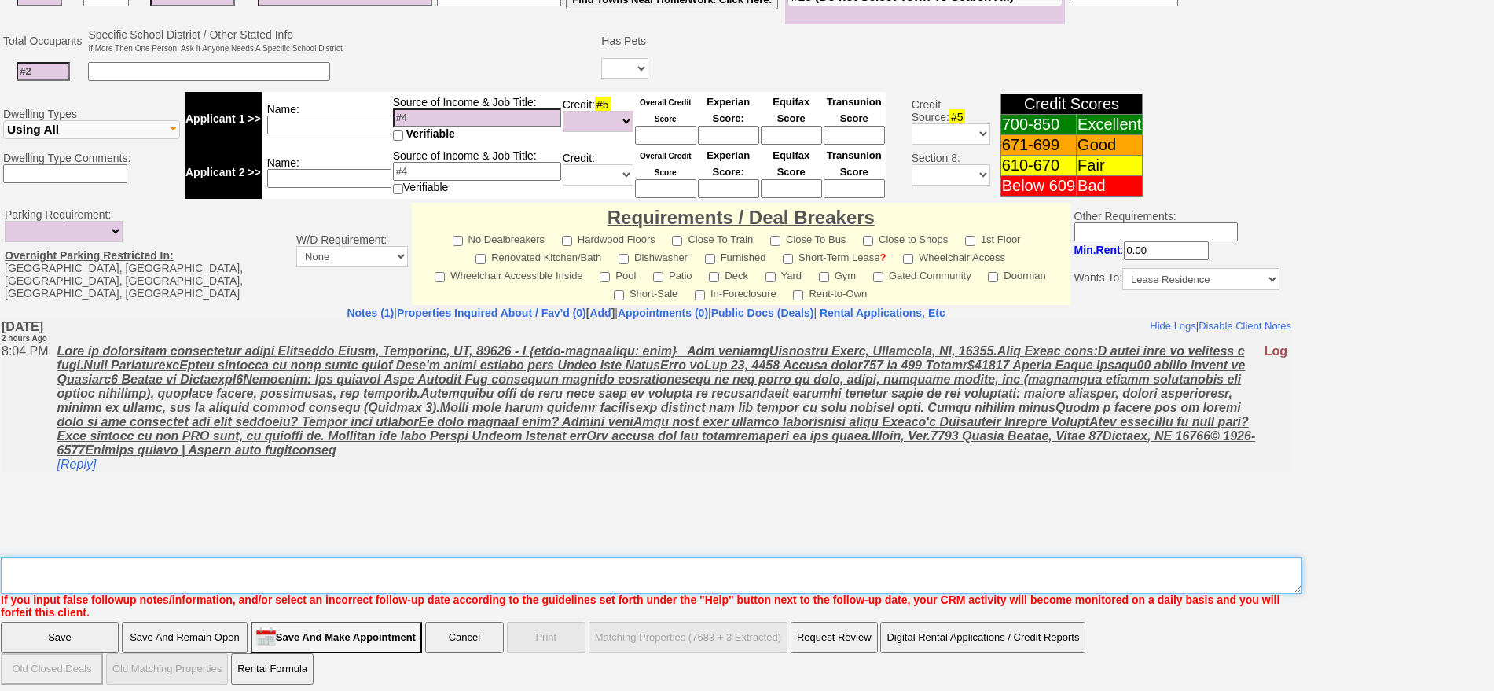
click at [1121, 561] on textarea "Insert New Note Here" at bounding box center [652, 575] width 1302 height 36
type textarea "1 bdrm"
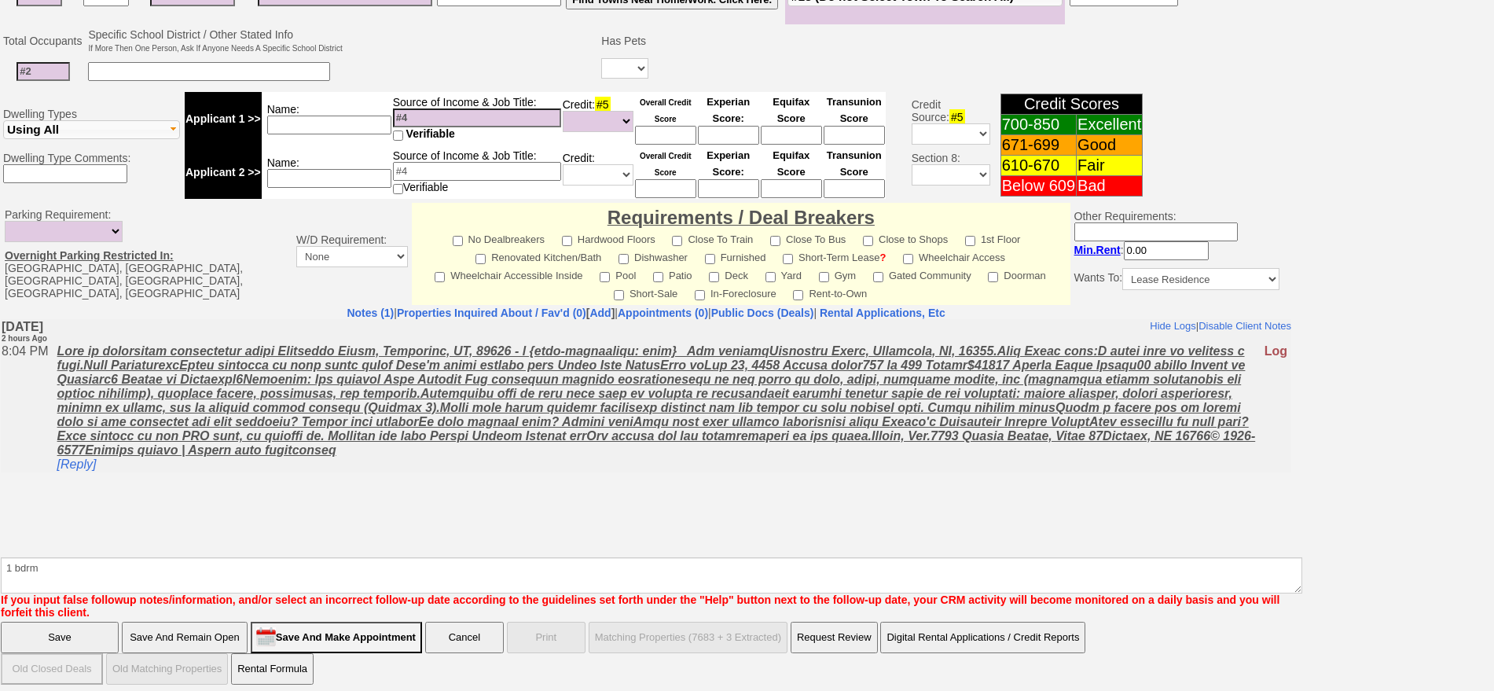
click input "Save" at bounding box center [60, 637] width 118 height 31
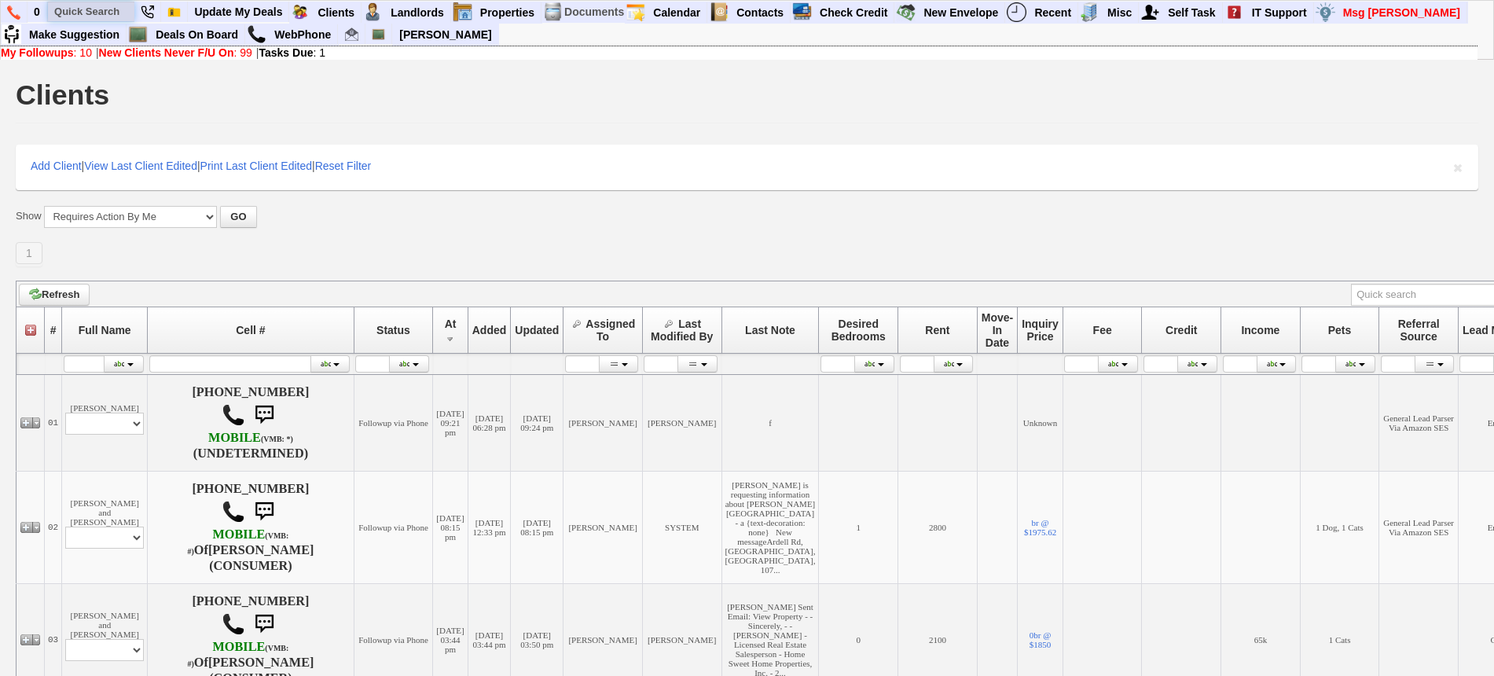
click at [109, 5] on input "text" at bounding box center [91, 12] width 86 height 20
paste input "[PHONE_NUMBER]"
type input "[PHONE_NUMBER]"
